Goal: Book appointment/travel/reservation

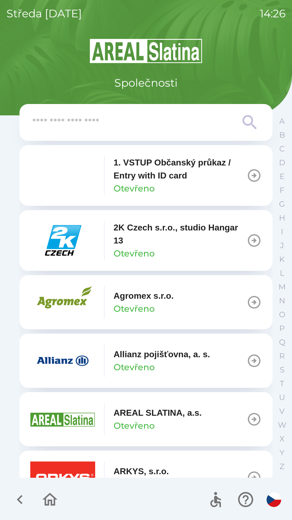
click at [103, 122] on input "text" at bounding box center [135, 122] width 206 height 15
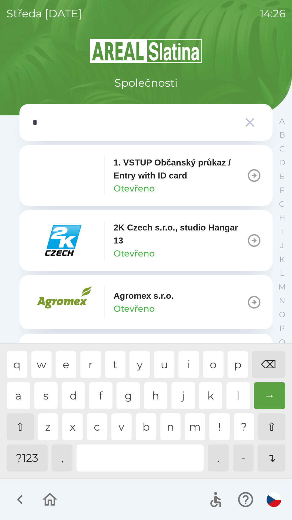
click at [215, 369] on div "o" at bounding box center [213, 364] width 21 height 27
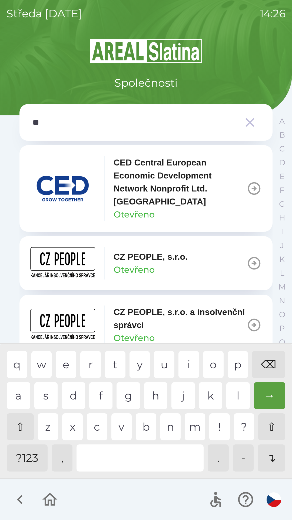
type input "***"
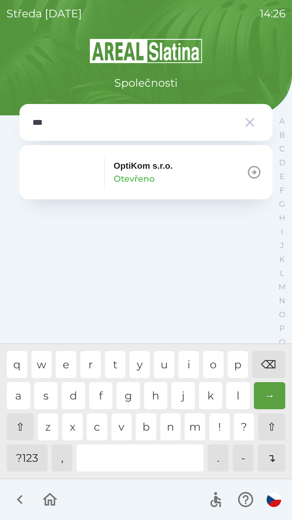
click at [136, 172] on p "OptiKom s.r.o." at bounding box center [143, 165] width 59 height 13
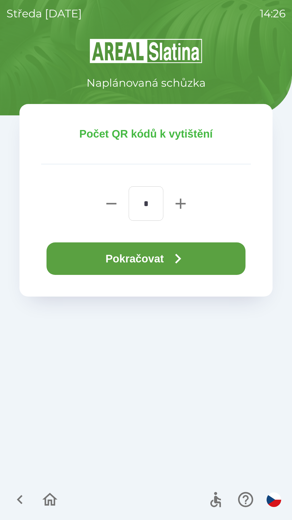
click at [127, 259] on button "Pokračovat" at bounding box center [146, 258] width 199 height 32
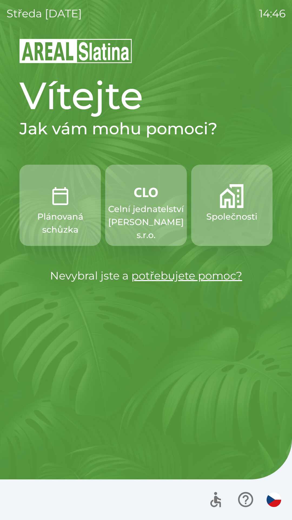
click at [144, 204] on p "Celní jednatelství [PERSON_NAME] s.r.o." at bounding box center [146, 222] width 76 height 39
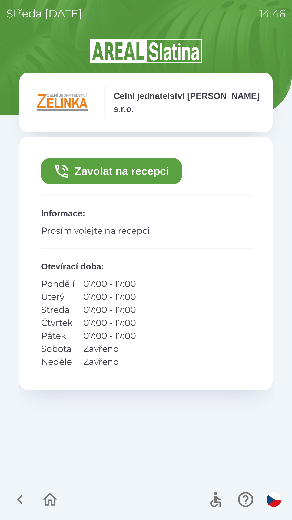
click at [138, 167] on button "Zavolat na recepci" at bounding box center [111, 171] width 141 height 26
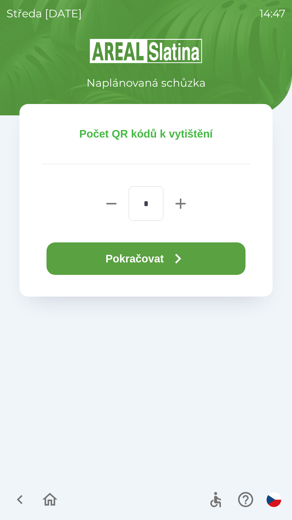
click at [154, 249] on button "Pokračovat" at bounding box center [146, 258] width 199 height 32
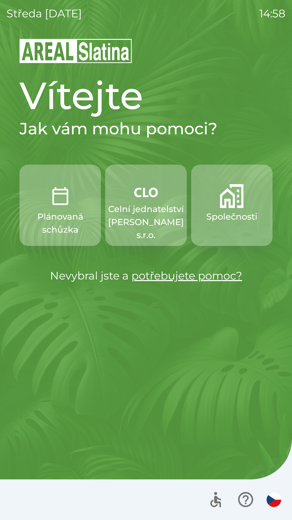
click at [218, 210] on p "Společnosti" at bounding box center [232, 216] width 51 height 13
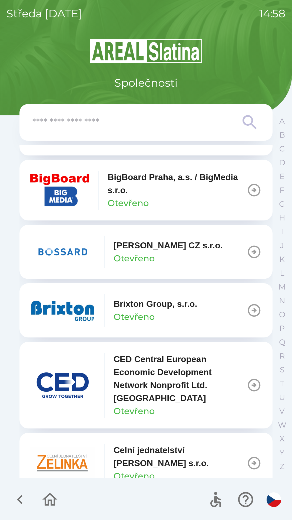
scroll to position [646, 0]
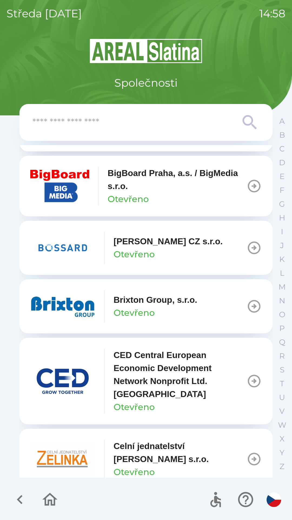
click at [159, 293] on div "Brixton Group, s.r.o. Otevřeno" at bounding box center [113, 306] width 167 height 32
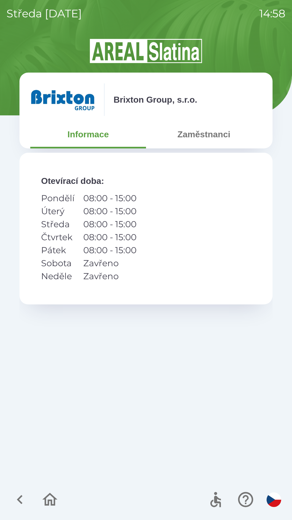
click at [198, 139] on button "Zaměstnanci" at bounding box center [204, 134] width 116 height 19
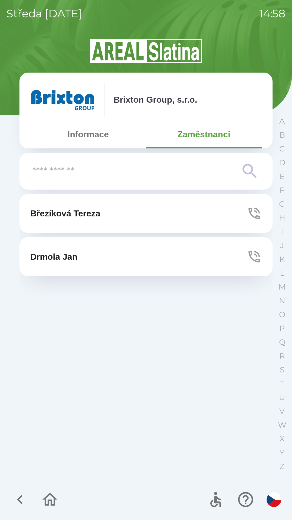
click at [125, 216] on button "Březíková Tereza" at bounding box center [145, 213] width 253 height 39
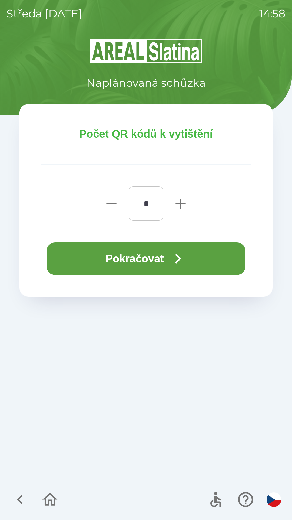
click at [185, 258] on icon "button" at bounding box center [177, 258] width 19 height 19
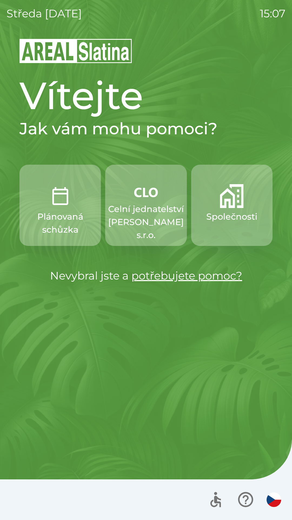
click at [142, 199] on img "button" at bounding box center [146, 192] width 24 height 16
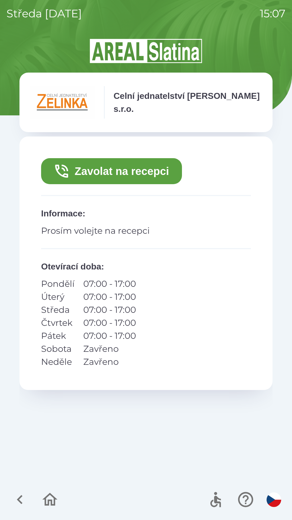
click at [128, 172] on button "Zavolat na recepci" at bounding box center [111, 171] width 141 height 26
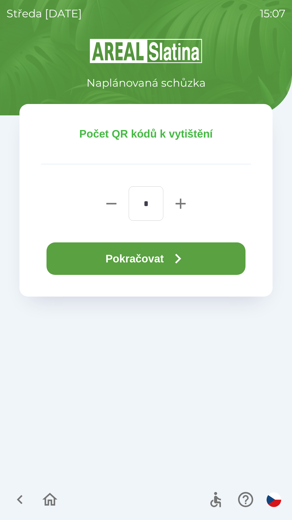
click at [147, 250] on button "Pokračovat" at bounding box center [146, 258] width 199 height 32
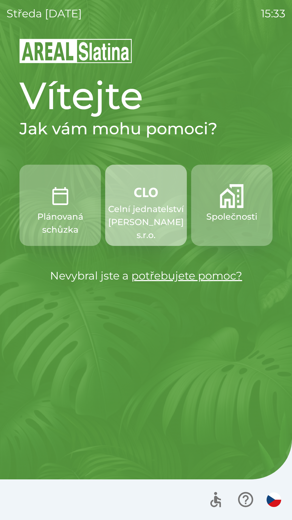
click at [153, 214] on p "Celní jednatelství [PERSON_NAME] s.r.o." at bounding box center [146, 222] width 76 height 39
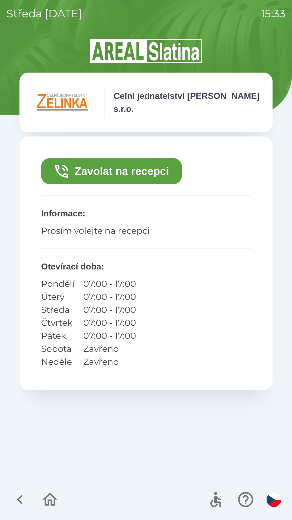
click at [111, 167] on button "Zavolat na recepci" at bounding box center [111, 171] width 141 height 26
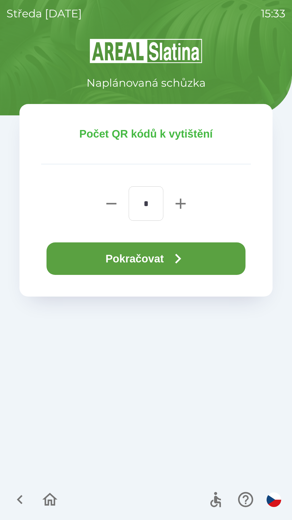
click at [163, 258] on button "Pokračovat" at bounding box center [146, 258] width 199 height 32
